Goal: Find specific page/section: Find specific page/section

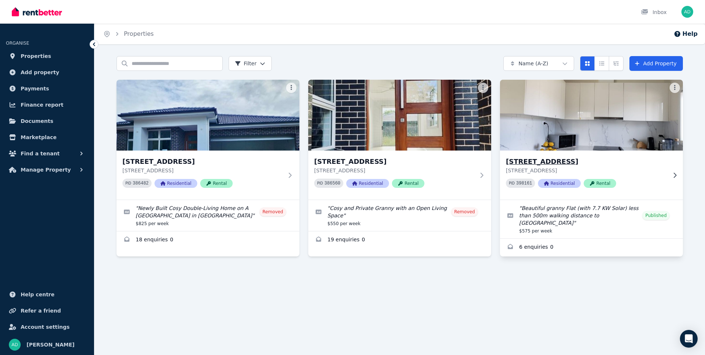
click at [561, 125] on img at bounding box center [591, 115] width 192 height 74
